Goal: Task Accomplishment & Management: Manage account settings

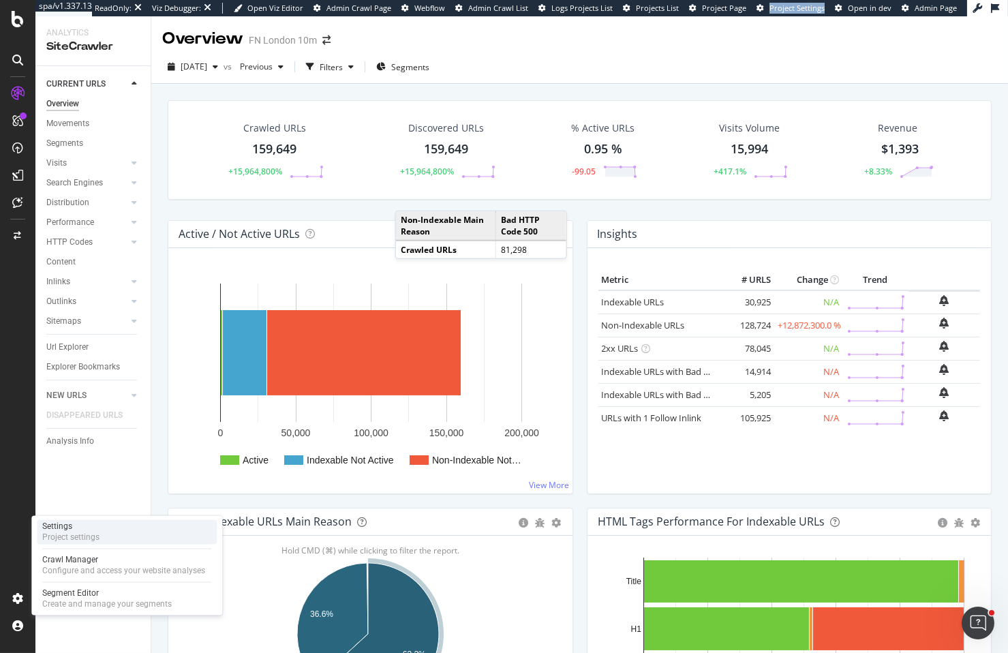
click at [72, 535] on div "Project settings" at bounding box center [70, 538] width 57 height 11
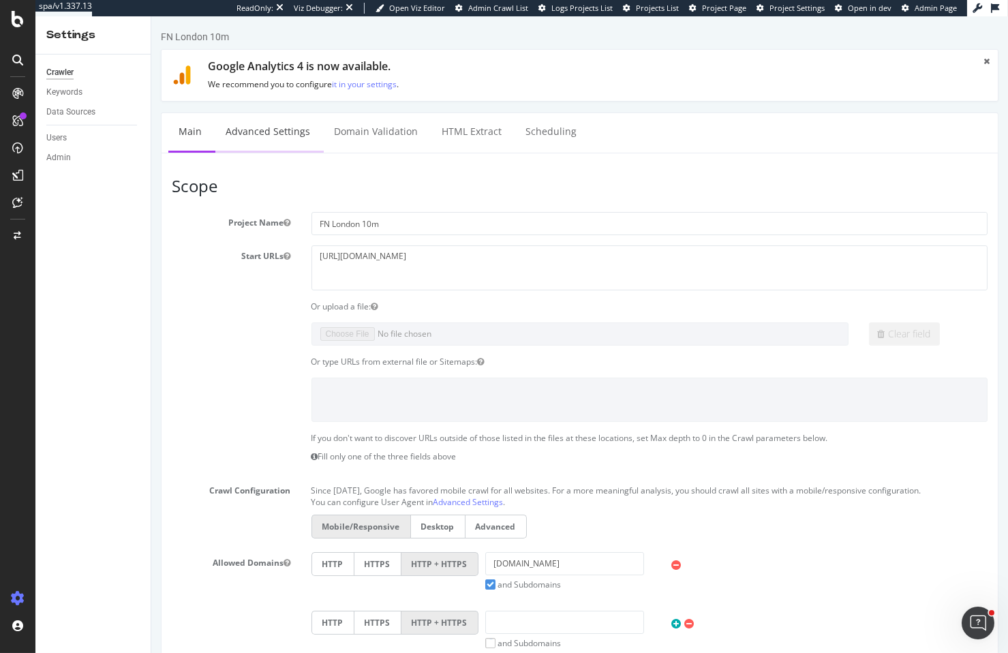
click at [293, 139] on link "Advanced Settings" at bounding box center [267, 132] width 105 height 38
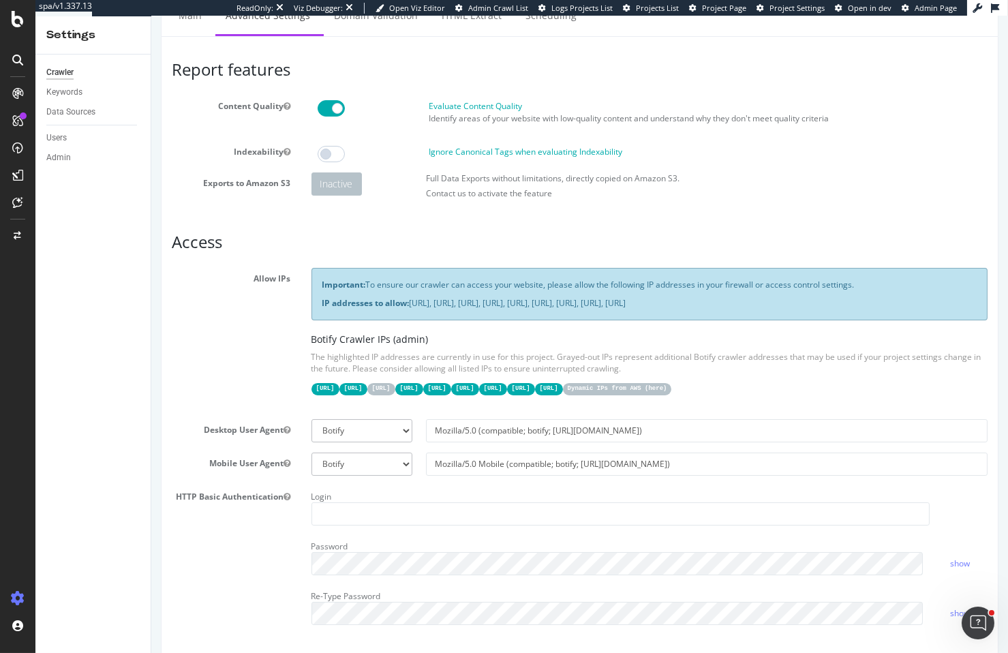
scroll to position [69, 0]
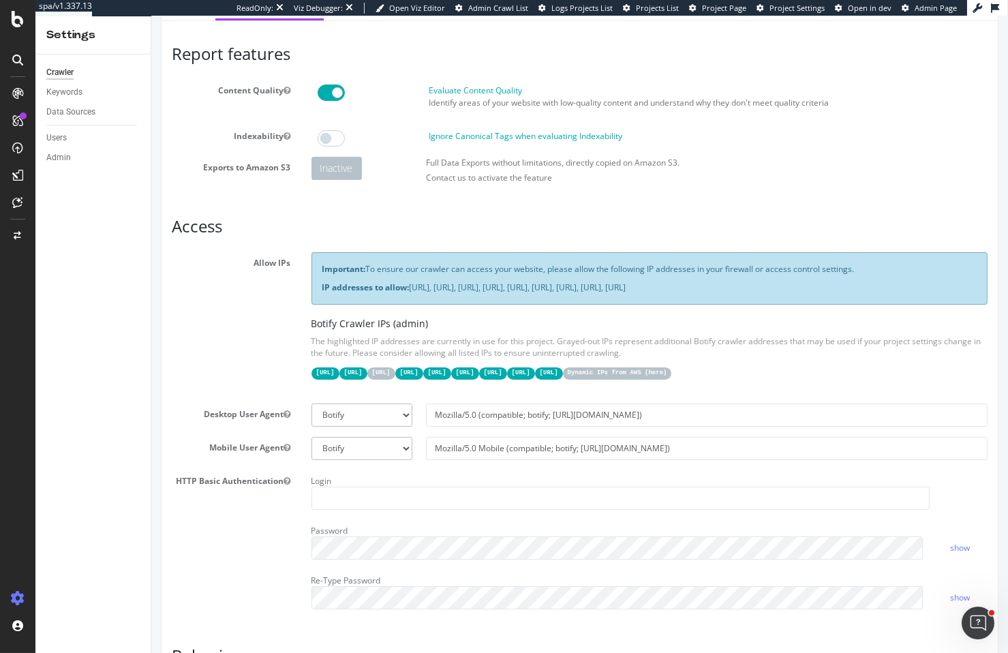
click at [563, 379] on code "Dynamic IPs from AWS ( here )" at bounding box center [617, 374] width 109 height 12
drag, startPoint x: 321, startPoint y: 395, endPoint x: 404, endPoint y: 397, distance: 83.2
click at [563, 379] on code "Dynamic IPs from AWS ( here )" at bounding box center [617, 374] width 109 height 12
click at [467, 393] on div "Important: To ensure our crawler can access your website, please allow the foll…" at bounding box center [650, 322] width 698 height 140
click at [700, 359] on p "The highlighted IP addresses are currently in use for this project. Grayed-out …" at bounding box center [649, 346] width 677 height 23
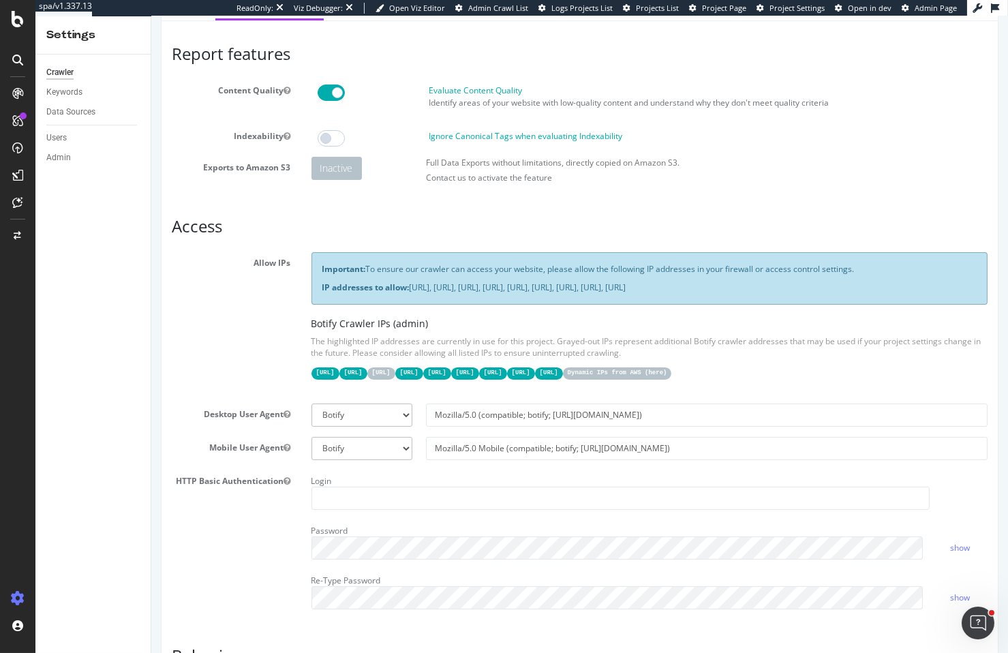
click at [646, 359] on p "The highlighted IP addresses are currently in use for this project. Grayed-out …" at bounding box center [649, 346] width 677 height 23
click at [644, 359] on p "The highlighted IP addresses are currently in use for this project. Grayed-out …" at bounding box center [649, 346] width 677 height 23
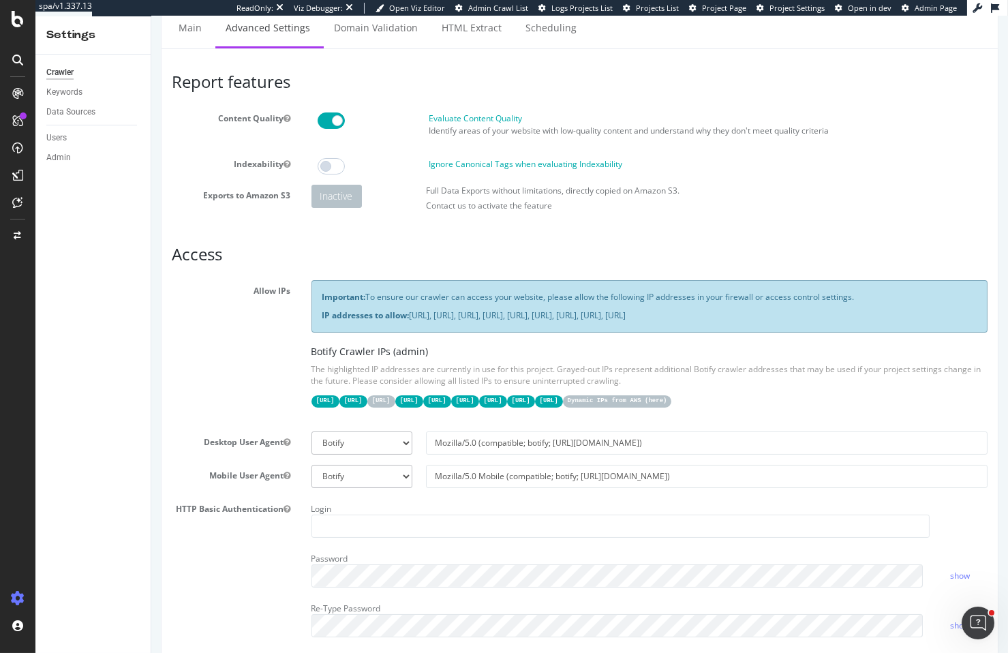
scroll to position [0, 0]
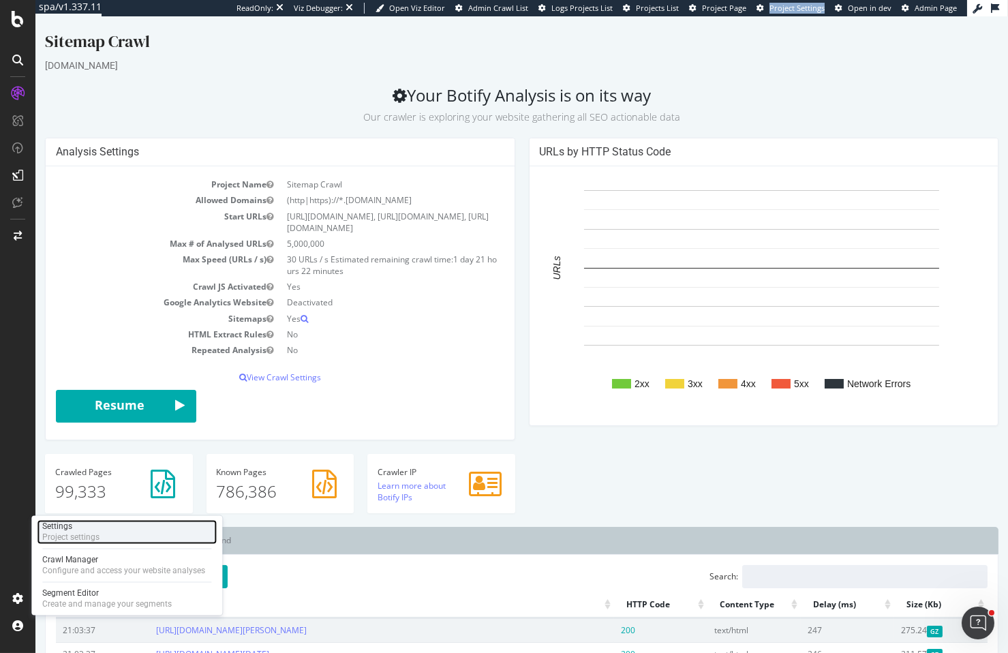
click at [93, 541] on div "Project settings" at bounding box center [70, 538] width 57 height 11
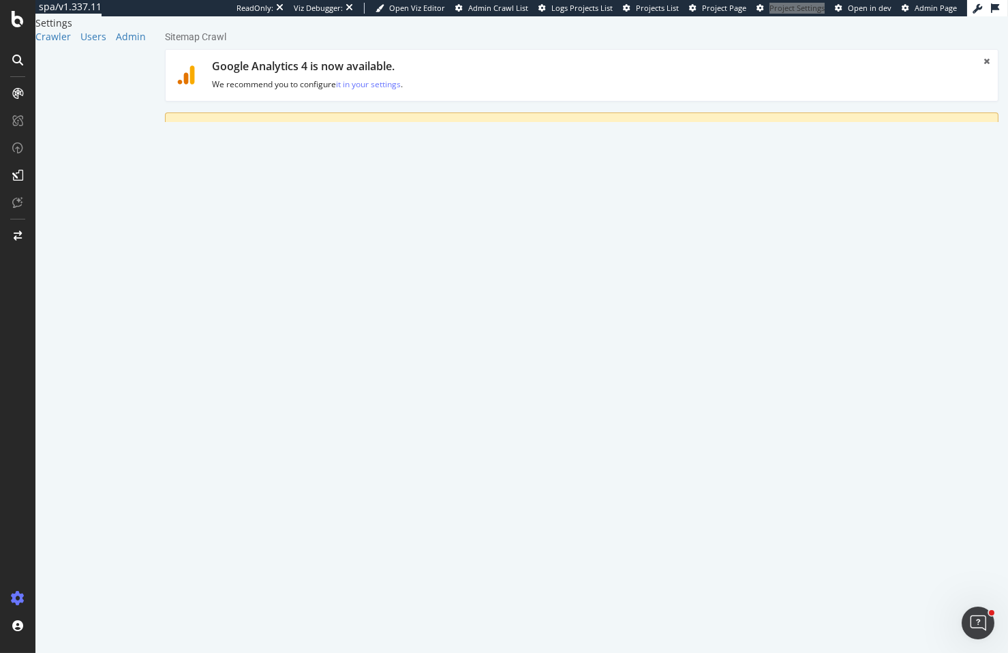
click at [291, 195] on link "Advanced Settings" at bounding box center [271, 200] width 105 height 38
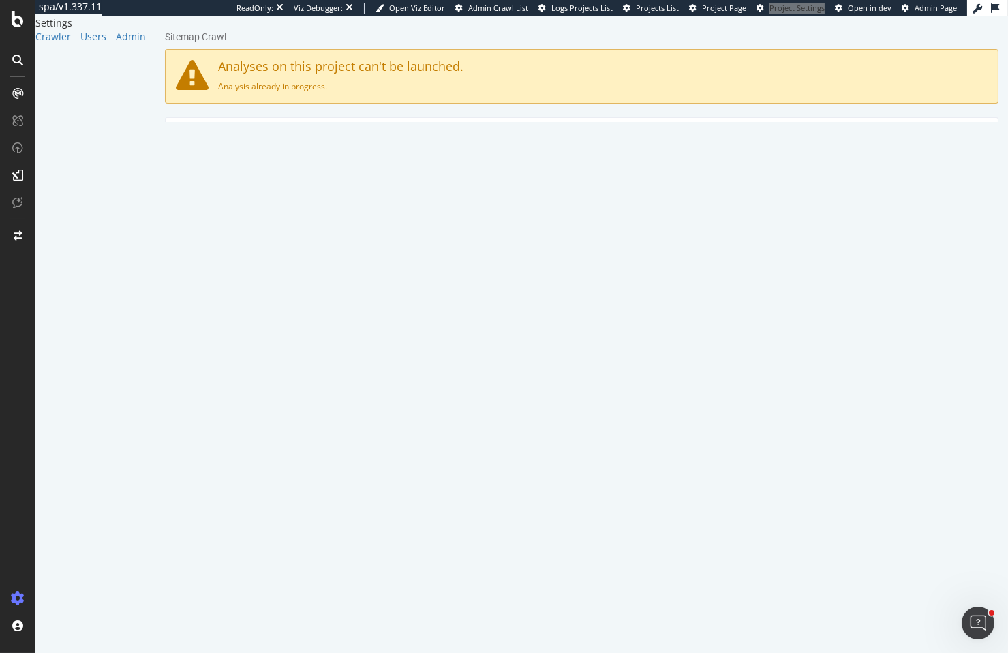
click at [197, 136] on link "Main" at bounding box center [194, 137] width 44 height 38
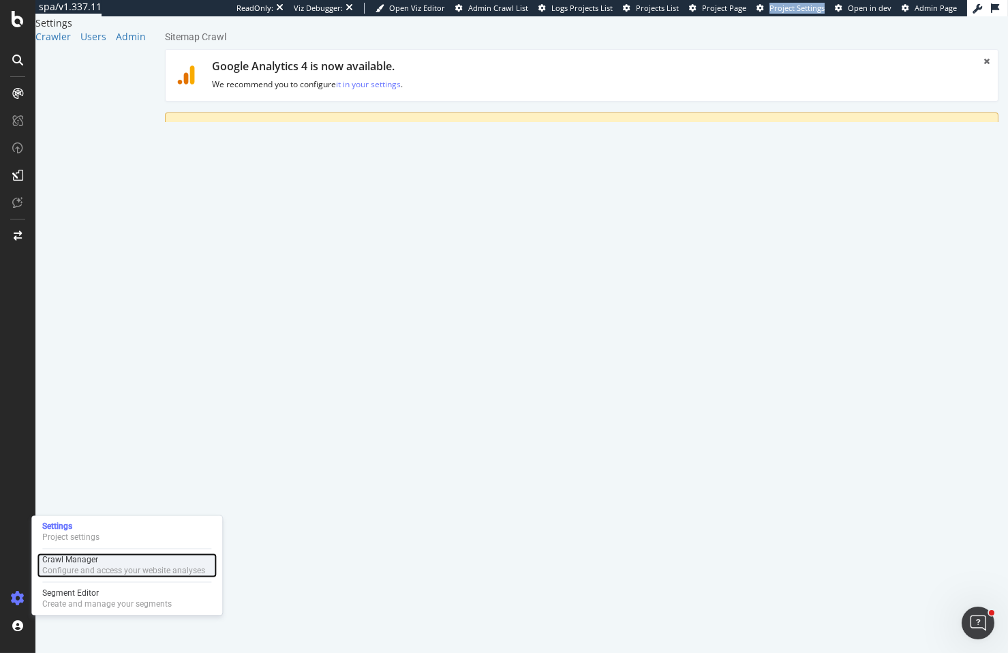
click at [121, 567] on div "Configure and access your website analyses" at bounding box center [123, 571] width 163 height 11
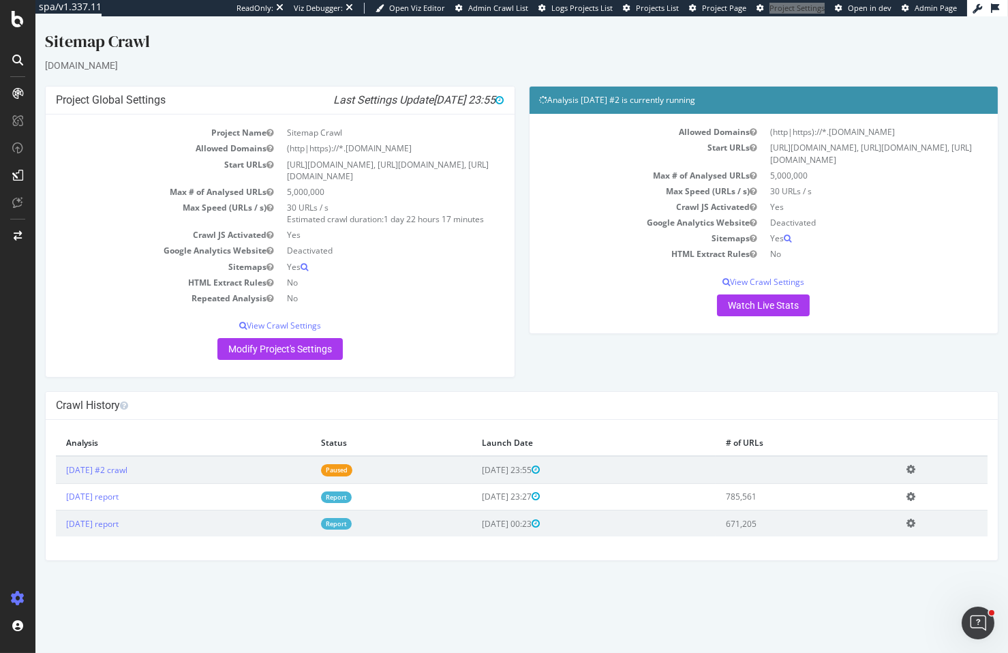
click at [916, 483] on td "Add name Delete analysis" at bounding box center [942, 469] width 91 height 27
click at [916, 475] on icon at bounding box center [911, 469] width 9 height 10
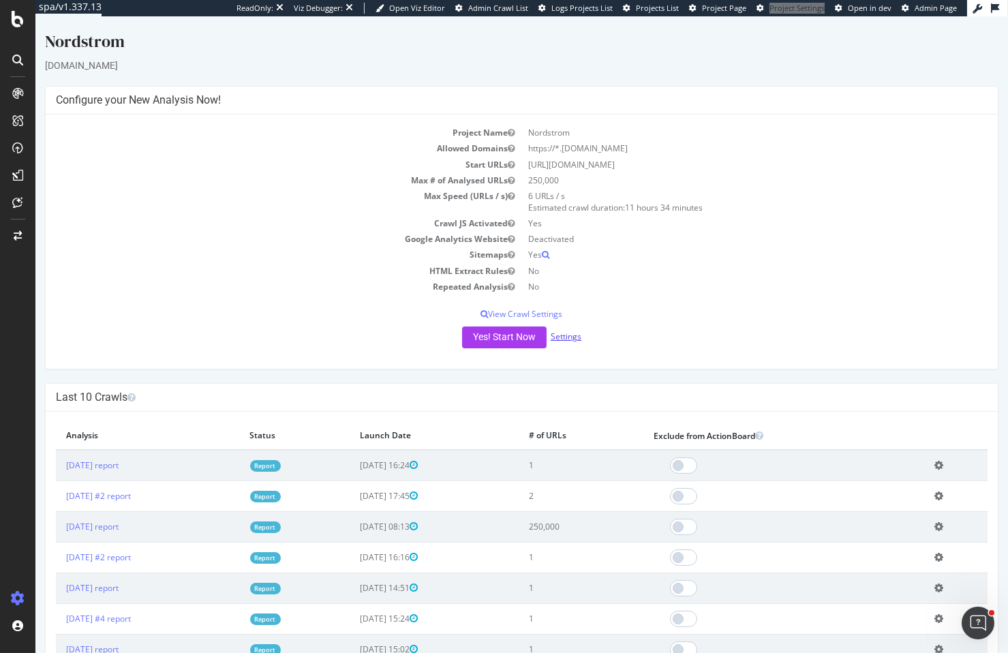
click at [558, 331] on link "Settings" at bounding box center [566, 337] width 31 height 12
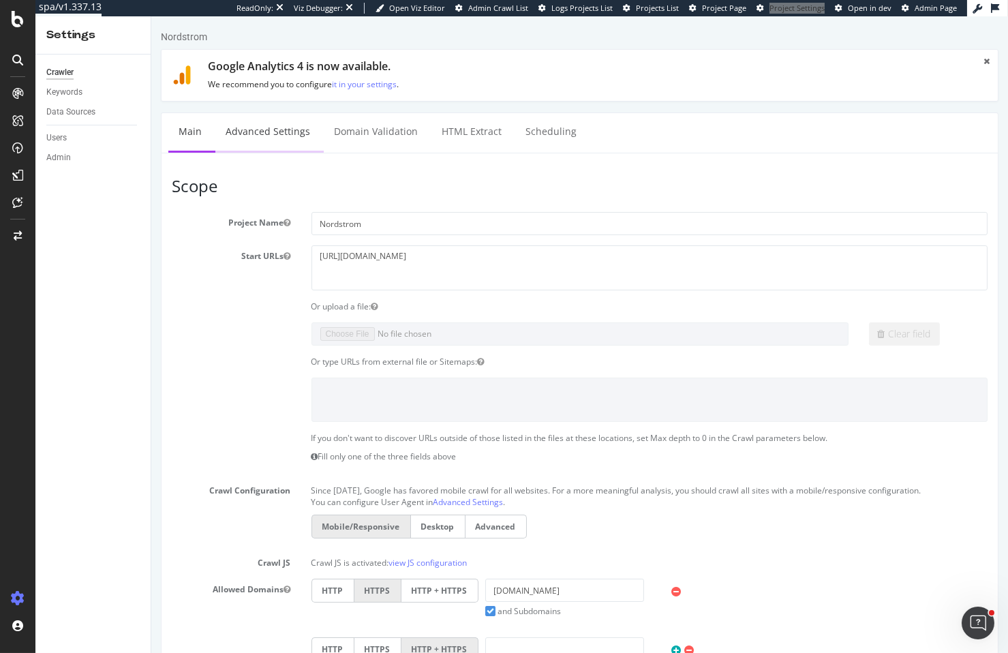
click at [300, 138] on link "Advanced Settings" at bounding box center [267, 132] width 105 height 38
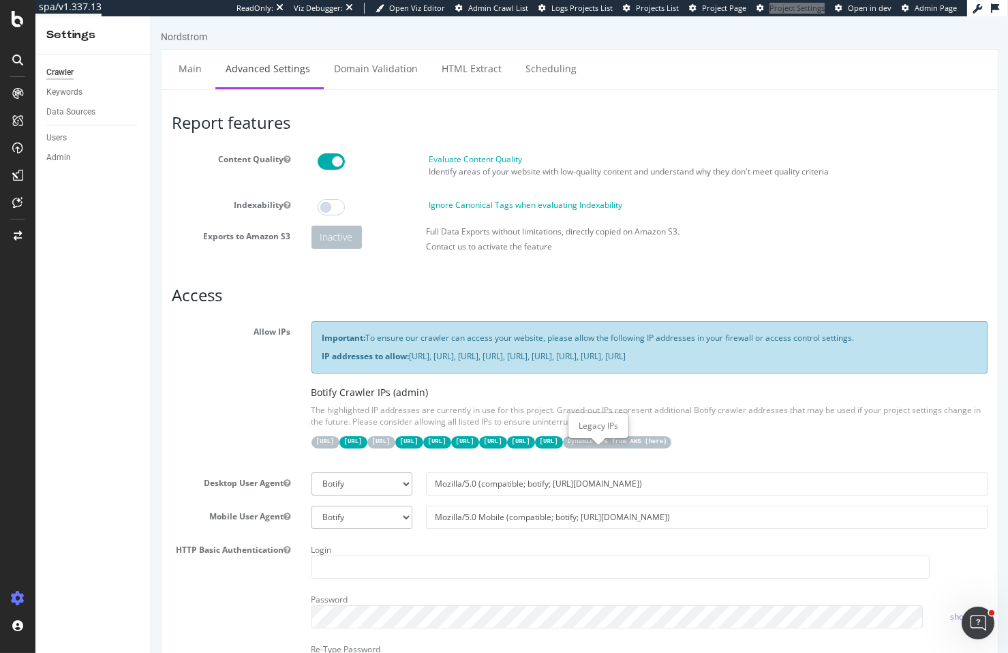
scroll to position [24, 0]
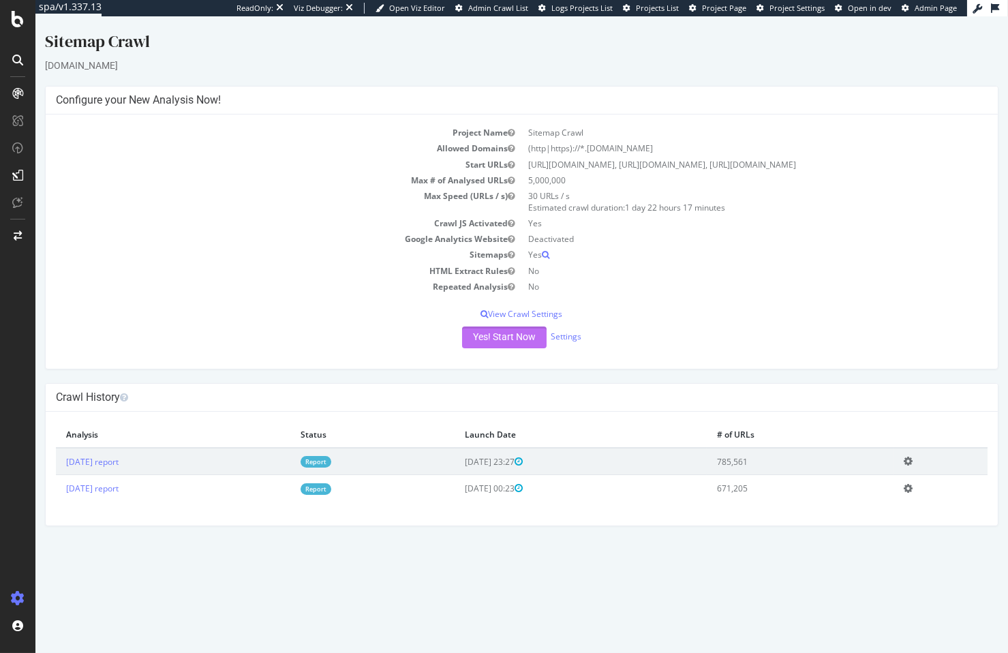
click at [514, 348] on button "Yes! Start Now" at bounding box center [504, 338] width 85 height 22
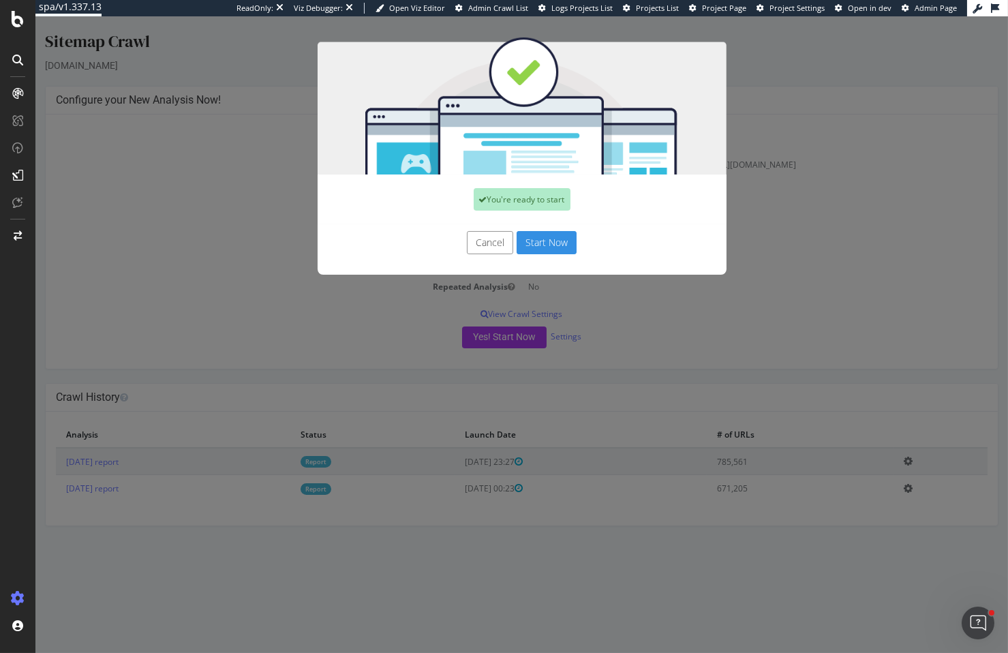
click at [550, 242] on button "Start Now" at bounding box center [547, 242] width 60 height 23
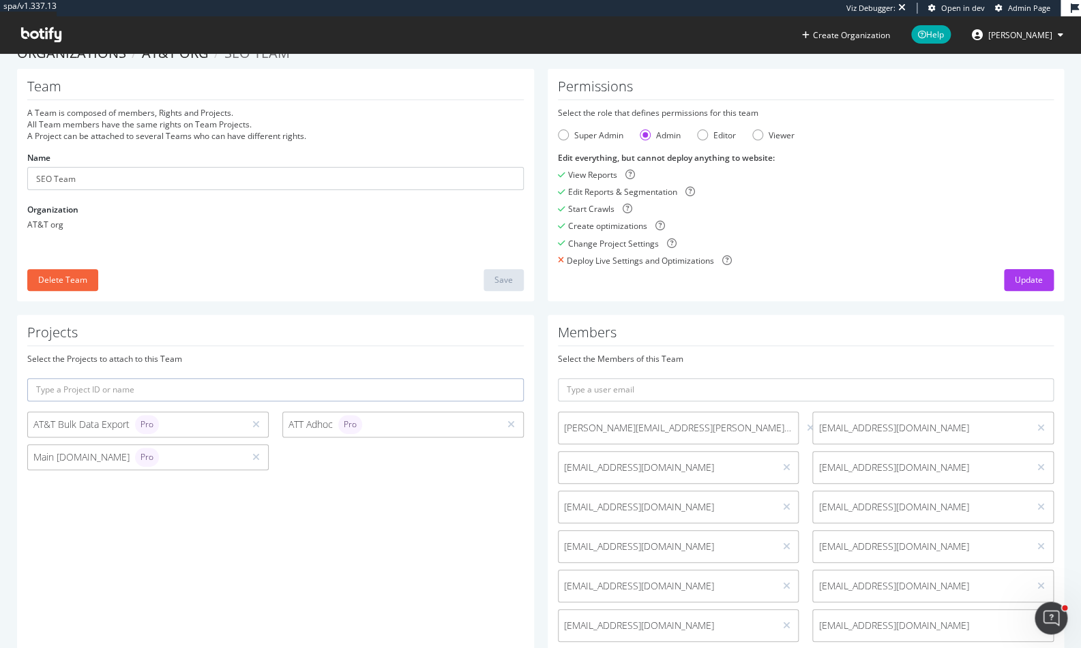
scroll to position [50, 0]
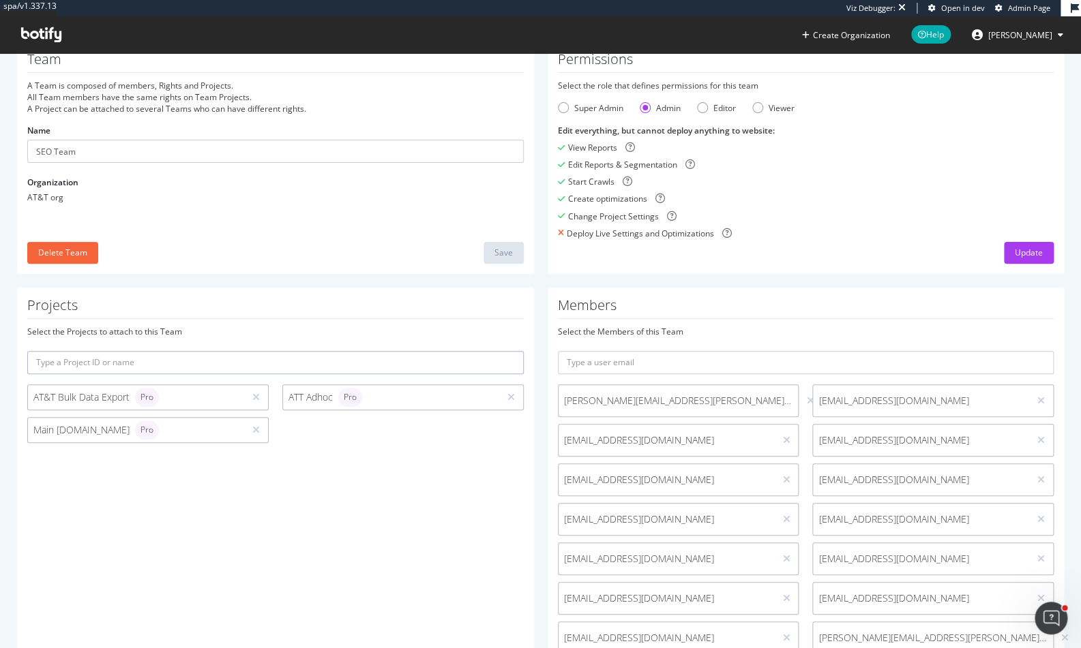
click at [47, 429] on div "Main [DOMAIN_NAME] Pro" at bounding box center [135, 430] width 205 height 19
click at [84, 433] on div "Main [DOMAIN_NAME] Pro" at bounding box center [135, 430] width 205 height 19
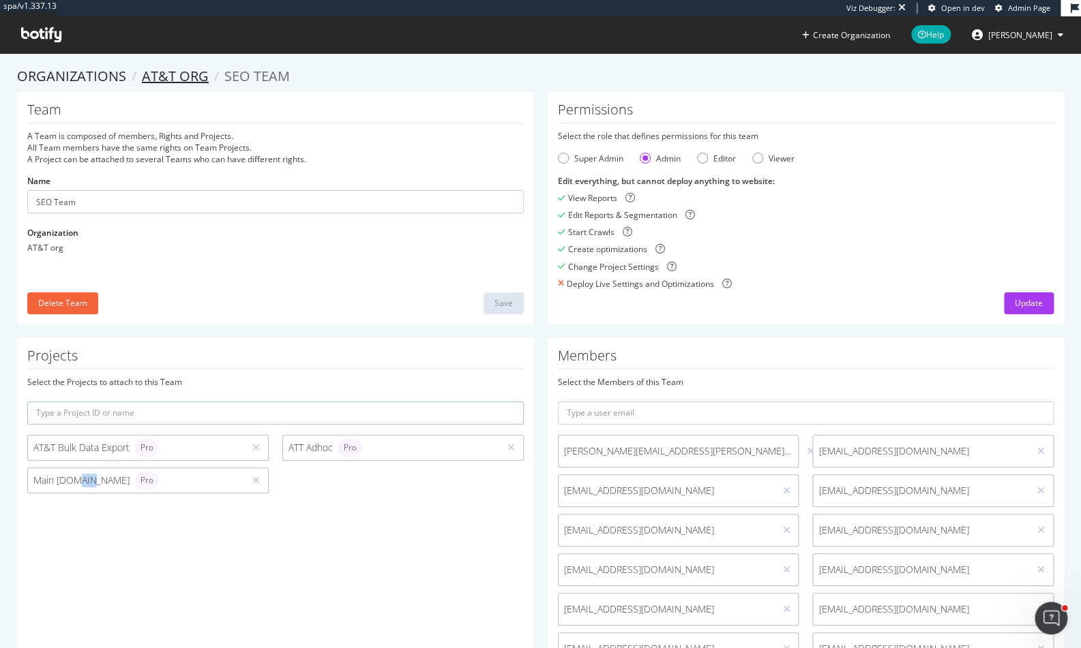
click at [201, 78] on link "AT&T org" at bounding box center [175, 76] width 67 height 18
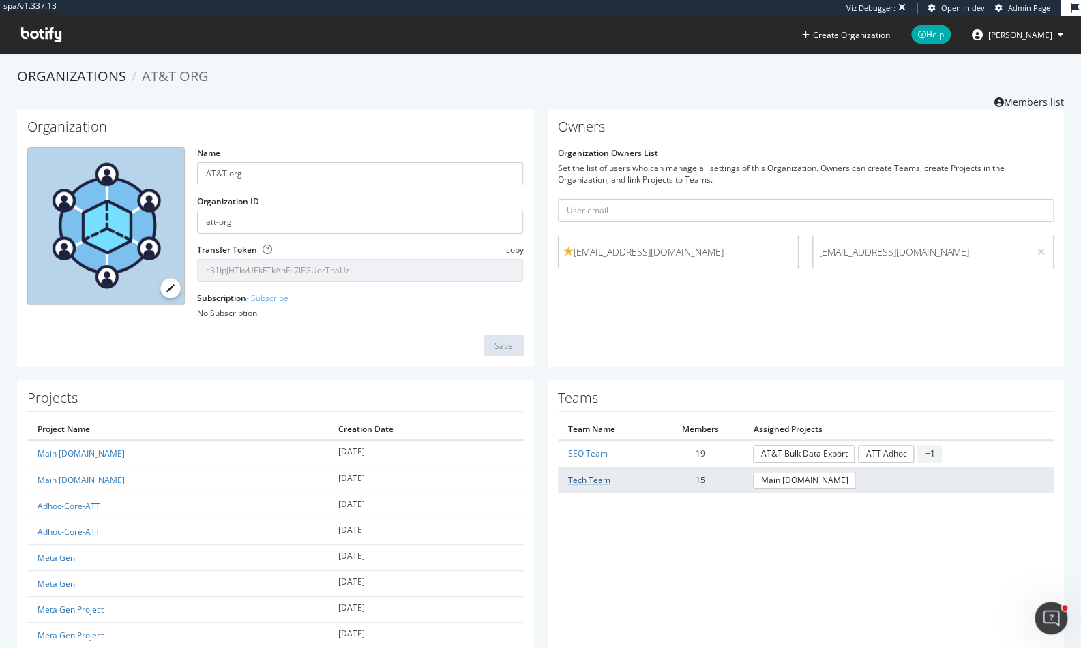
click at [589, 479] on link "Tech Team" at bounding box center [589, 481] width 42 height 12
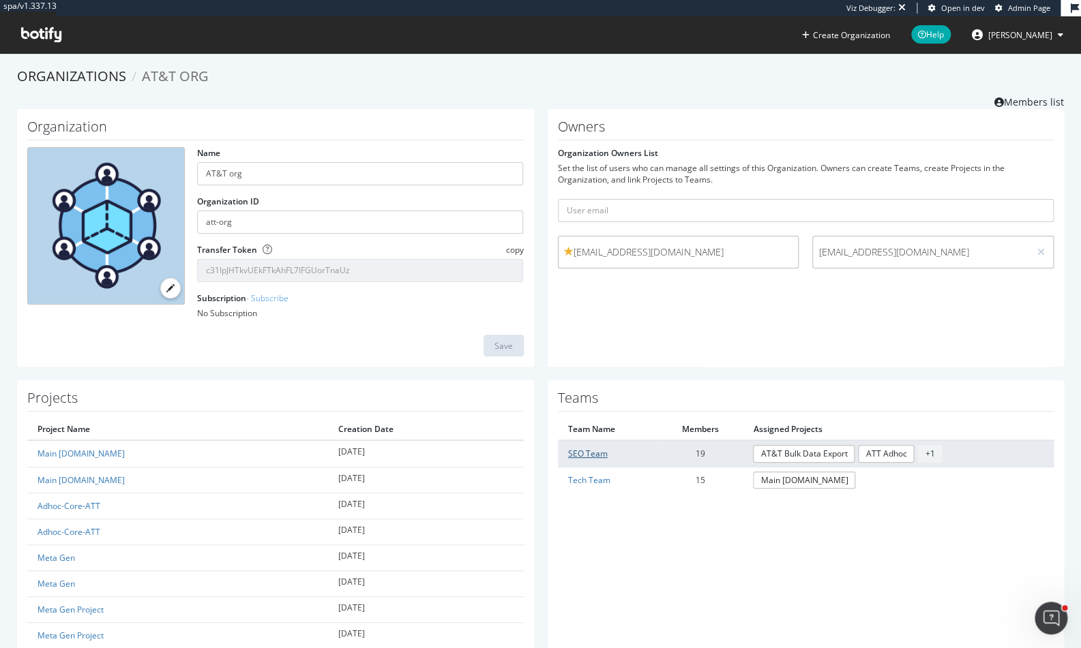
click at [588, 452] on link "SEO Team" at bounding box center [588, 454] width 40 height 12
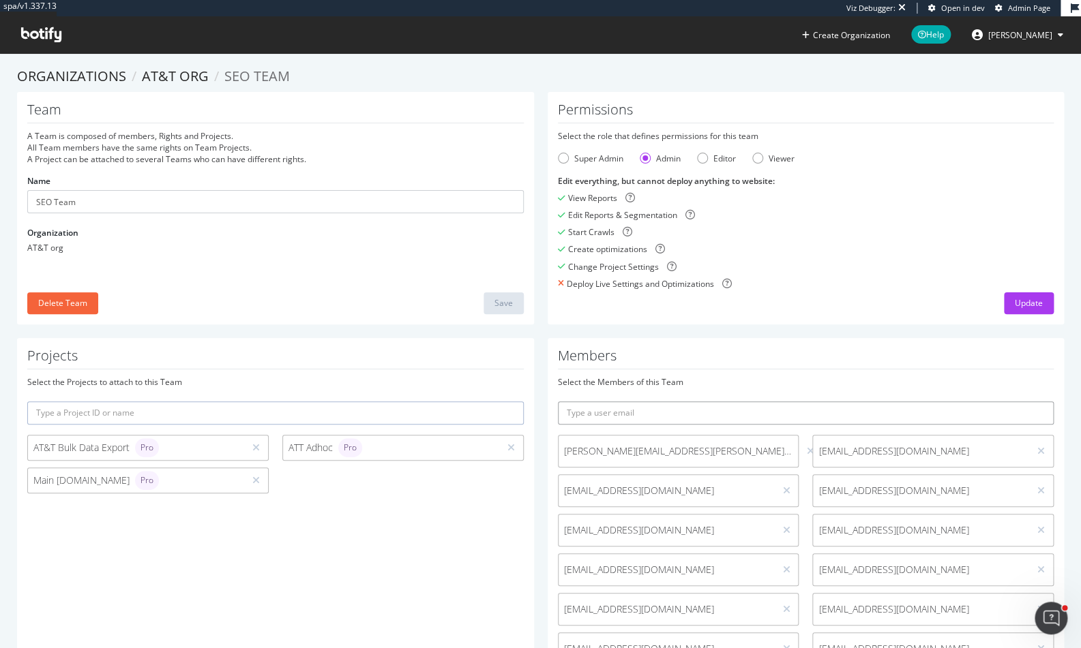
click at [669, 416] on input "text" at bounding box center [806, 413] width 496 height 23
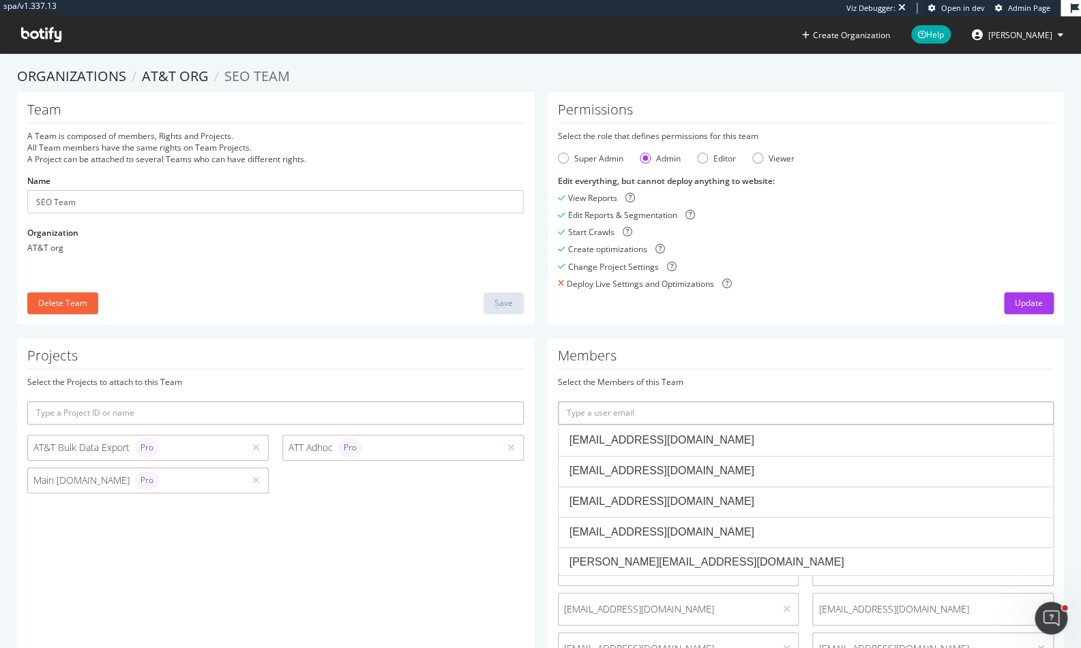
paste input "[EMAIL_ADDRESS][DOMAIN_NAME]"
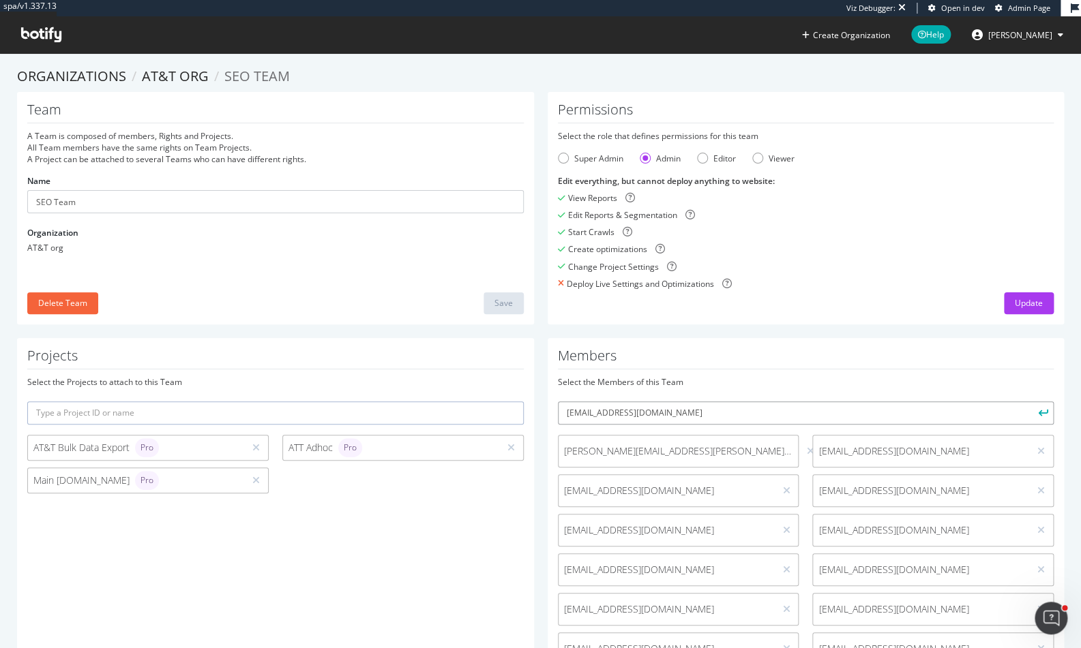
type input "[EMAIL_ADDRESS][DOMAIN_NAME]"
click at [1030, 402] on button "submit" at bounding box center [1041, 413] width 23 height 23
